Goal: Communication & Community: Ask a question

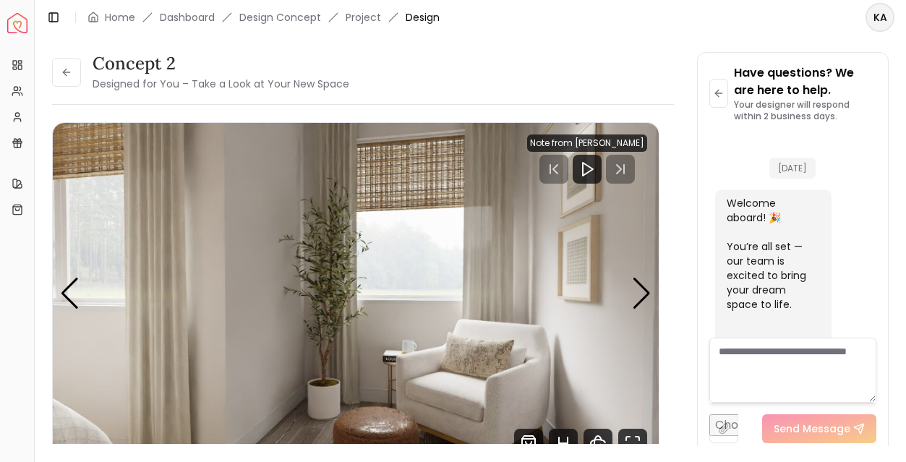
scroll to position [3360, 0]
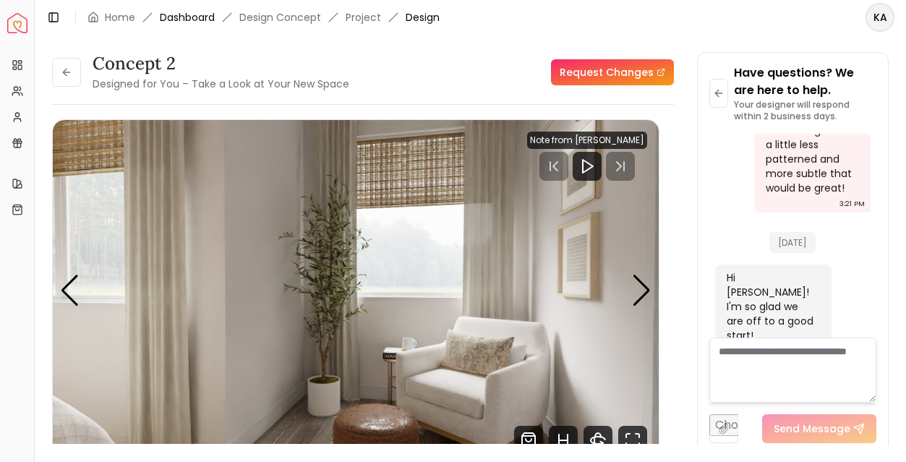
click at [194, 23] on link "Dashboard" at bounding box center [187, 17] width 55 height 14
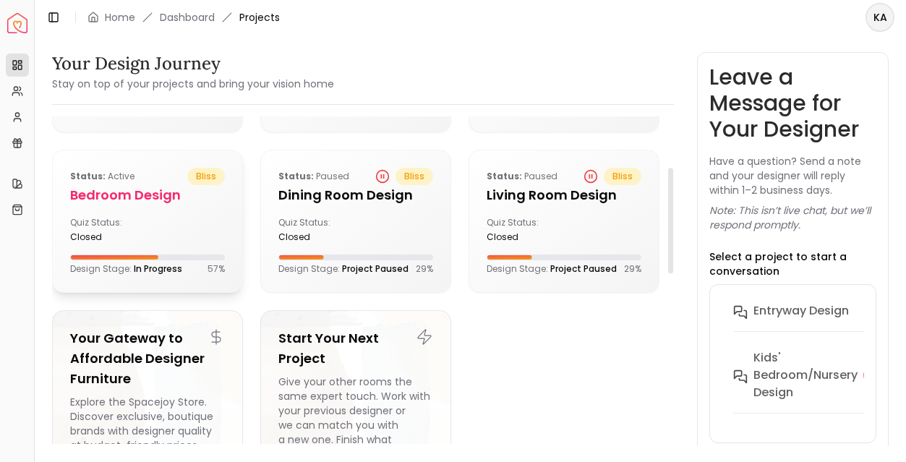
scroll to position [158, 0]
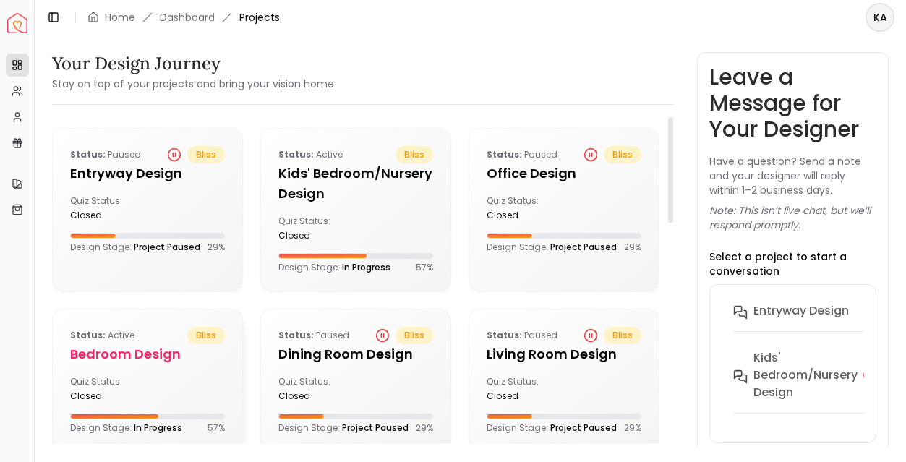
click at [150, 345] on h5 "Bedroom design" at bounding box center [147, 354] width 155 height 20
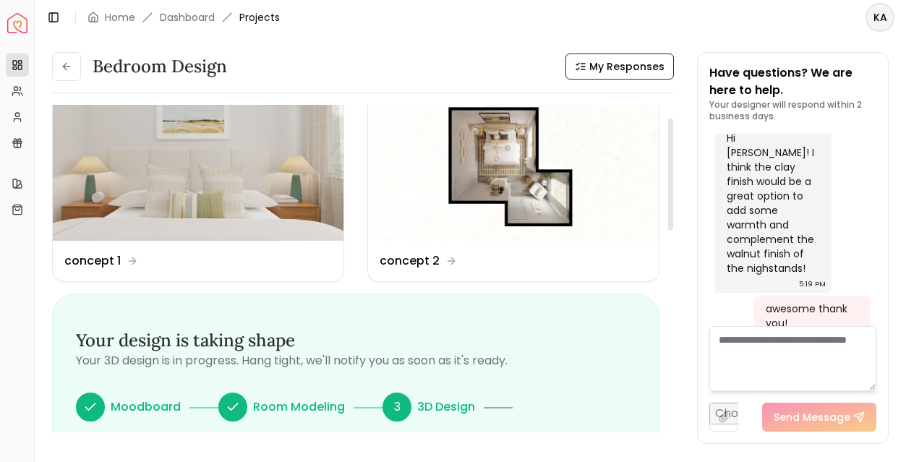
scroll to position [37, 0]
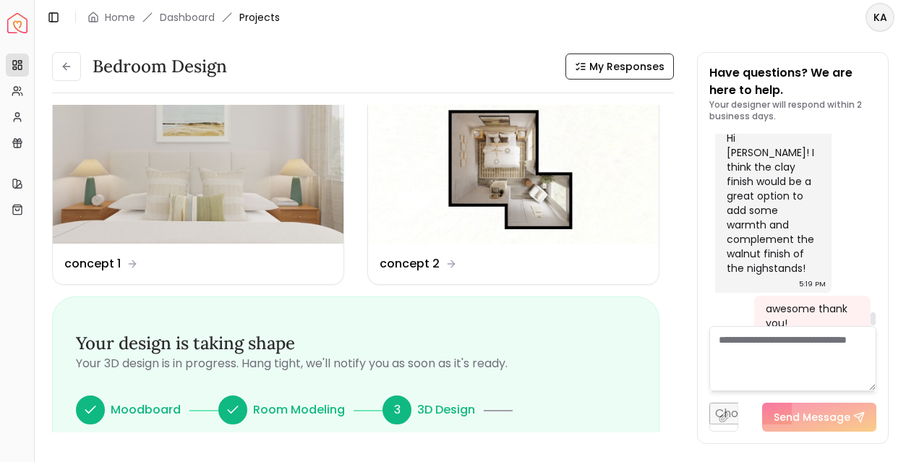
click at [795, 341] on textarea at bounding box center [792, 358] width 167 height 65
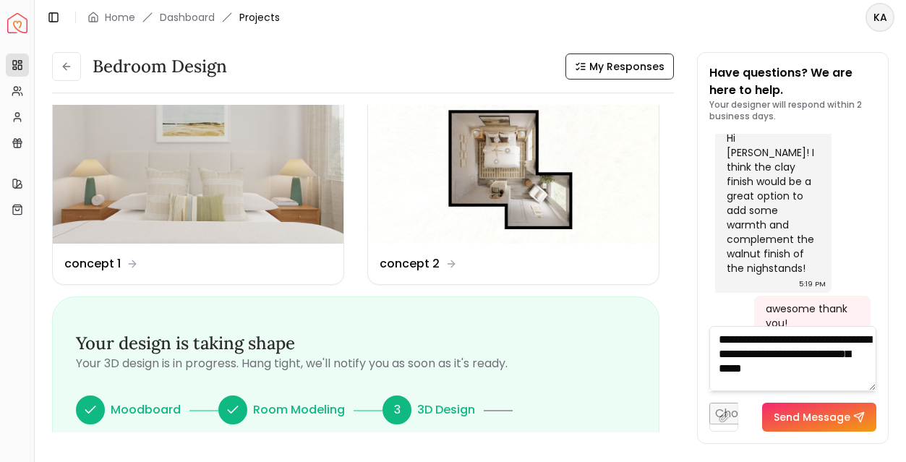
type textarea "**********"
click at [838, 424] on button "Send Message" at bounding box center [819, 417] width 114 height 29
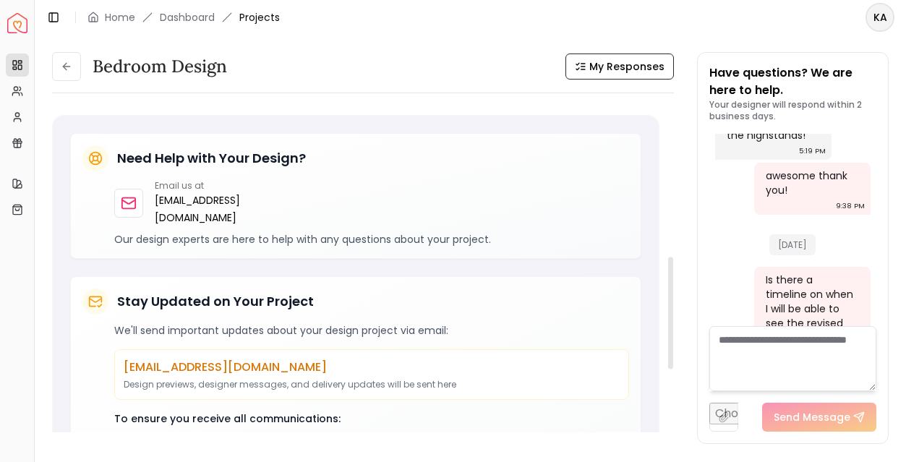
scroll to position [0, 0]
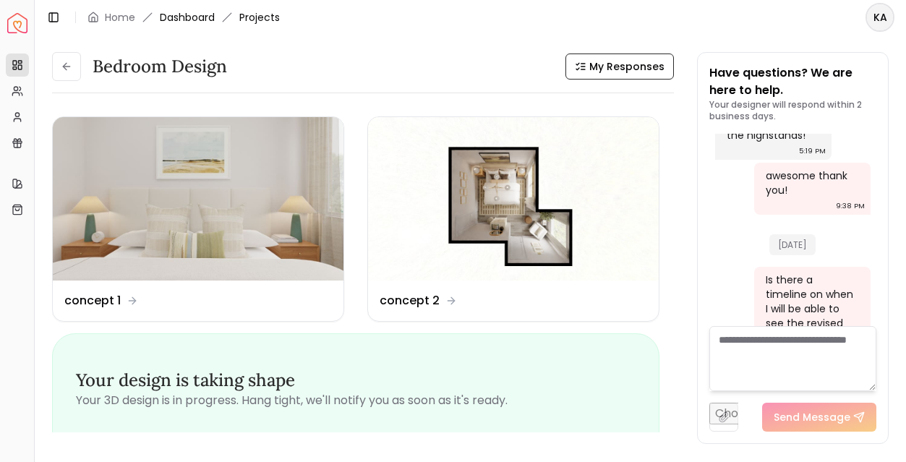
click at [182, 17] on link "Dashboard" at bounding box center [187, 17] width 55 height 14
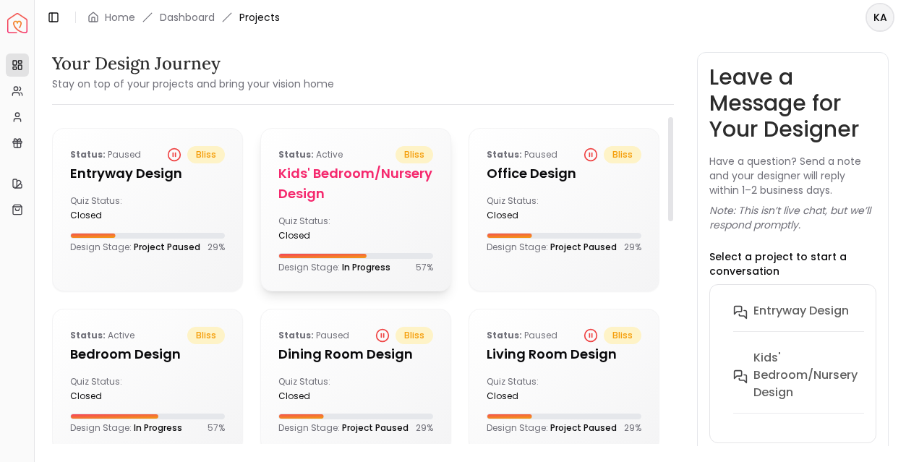
click at [329, 173] on h5 "Kids' Bedroom/Nursery design" at bounding box center [355, 183] width 155 height 40
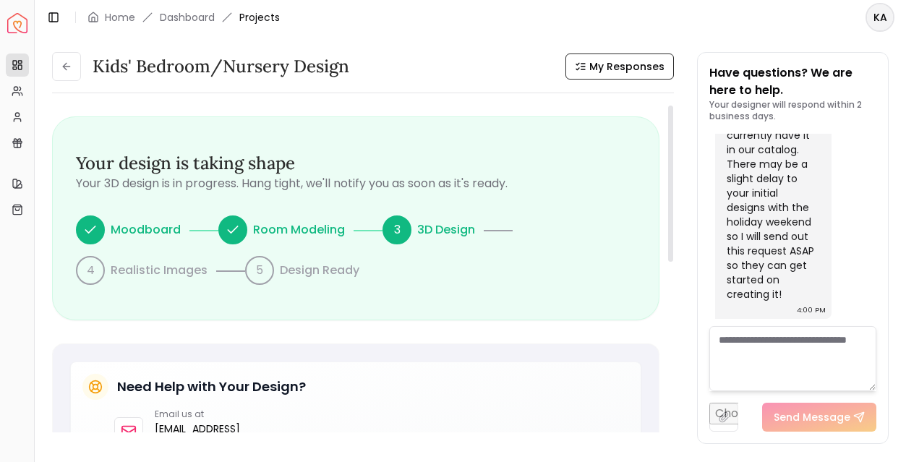
click at [435, 228] on p "3D Design" at bounding box center [446, 229] width 58 height 17
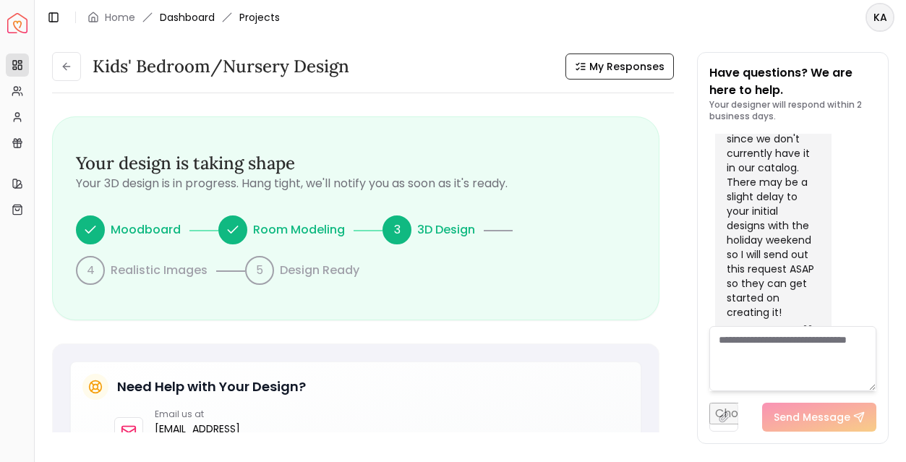
scroll to position [2141, 0]
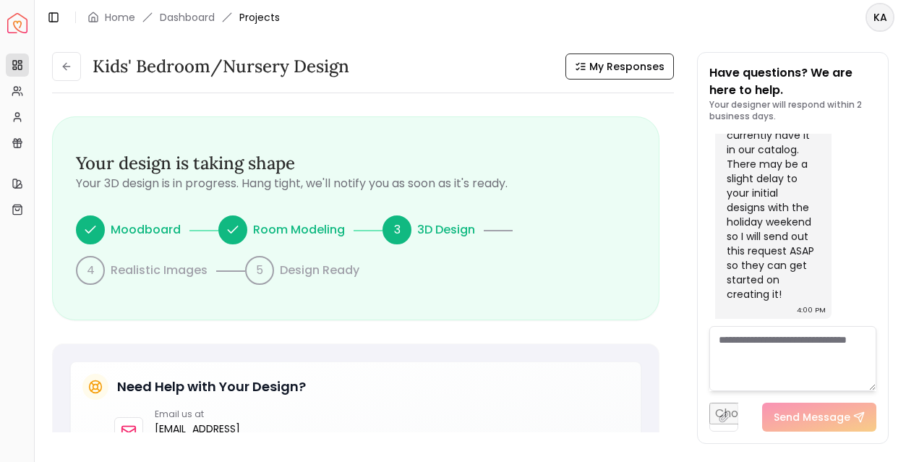
click at [763, 347] on textarea at bounding box center [792, 358] width 167 height 65
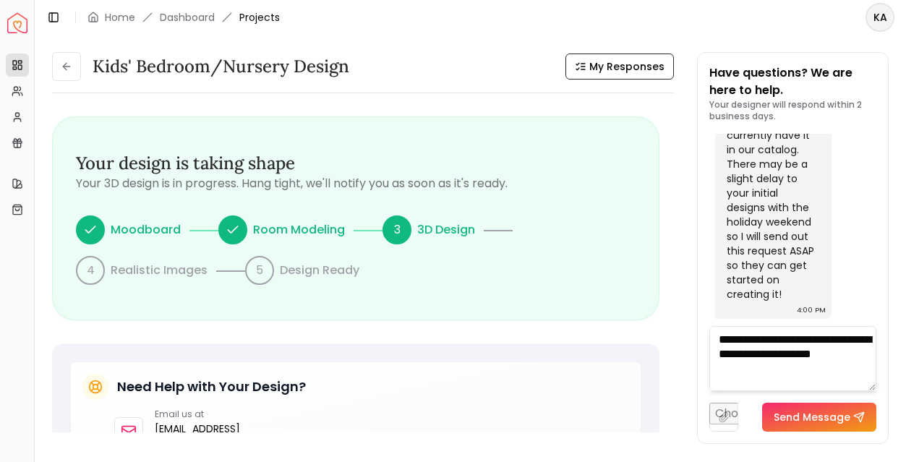
type textarea "**********"
click at [789, 424] on button "Send Message" at bounding box center [819, 417] width 114 height 29
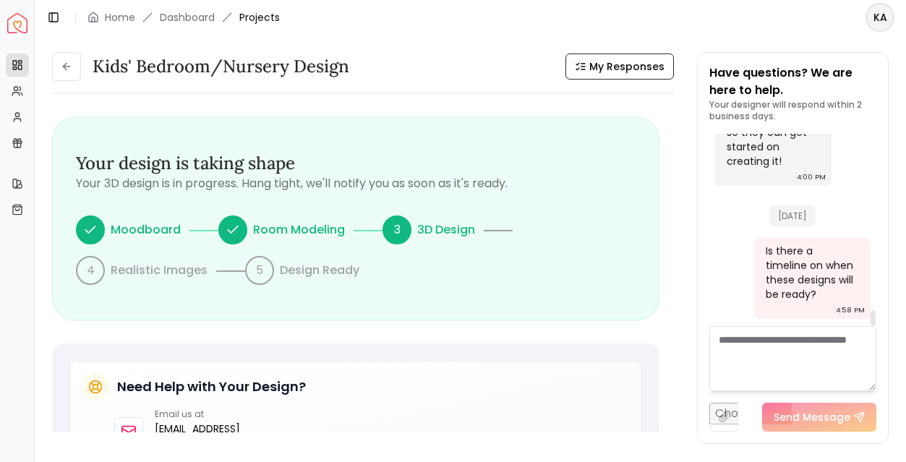
scroll to position [2274, 0]
click at [203, 13] on link "Dashboard" at bounding box center [187, 17] width 55 height 14
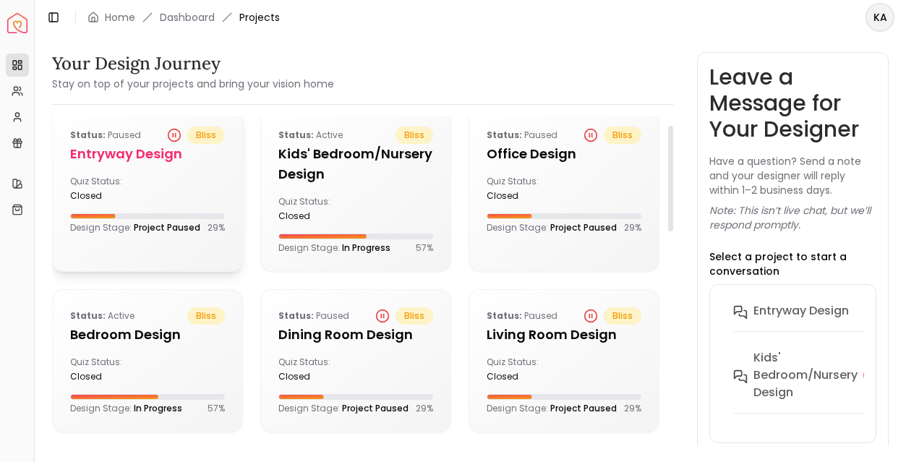
scroll to position [27, 0]
